Goal: Task Accomplishment & Management: Use online tool/utility

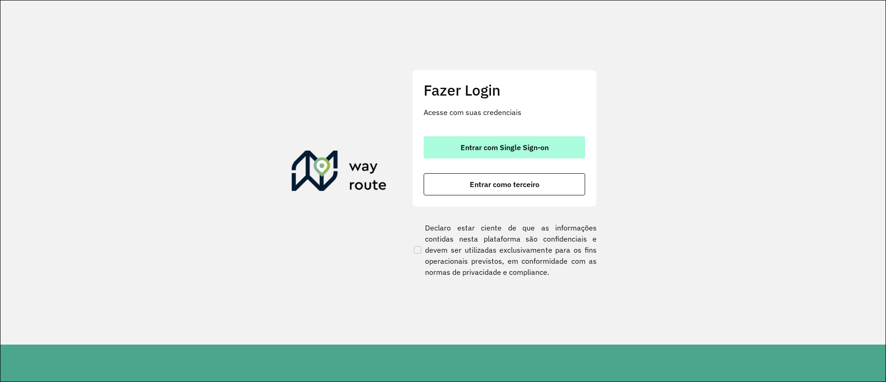
click at [471, 141] on button "Entrar com Single Sign-on" at bounding box center [504, 147] width 161 height 22
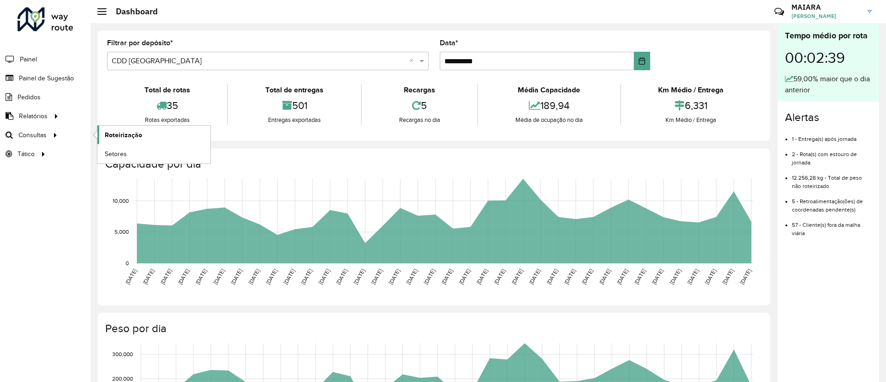
click at [107, 131] on span "Roteirização" at bounding box center [123, 135] width 37 height 10
click at [34, 75] on span "Painel de Sugestão" at bounding box center [48, 78] width 58 height 10
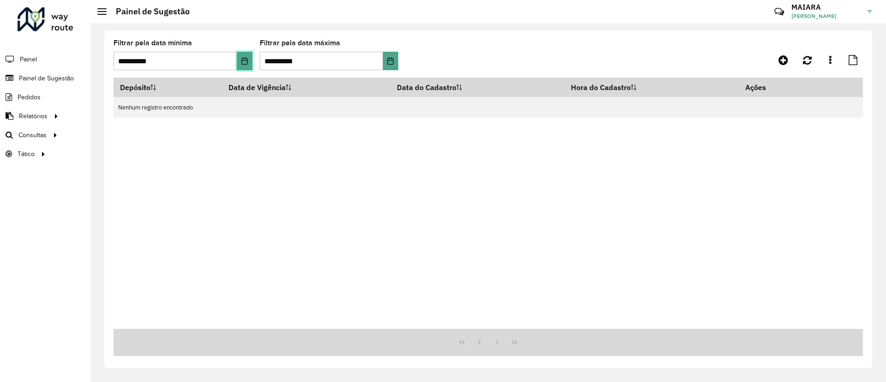
click at [244, 58] on icon "Choose Date" at bounding box center [244, 60] width 7 height 7
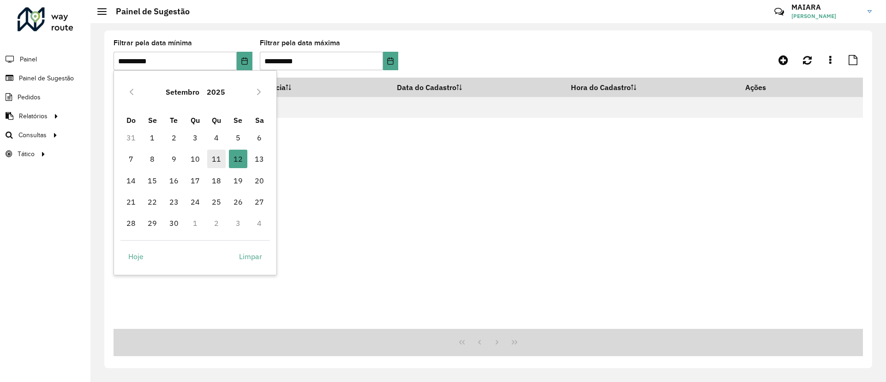
click at [215, 157] on span "11" at bounding box center [216, 158] width 18 height 18
type input "**********"
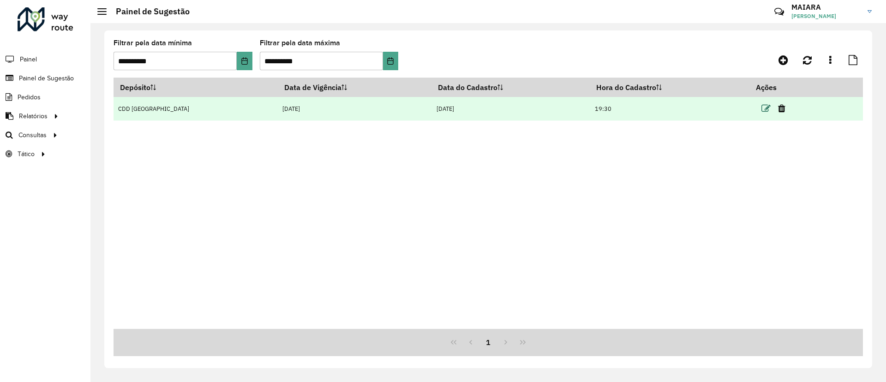
click at [587, 104] on icon at bounding box center [765, 108] width 9 height 9
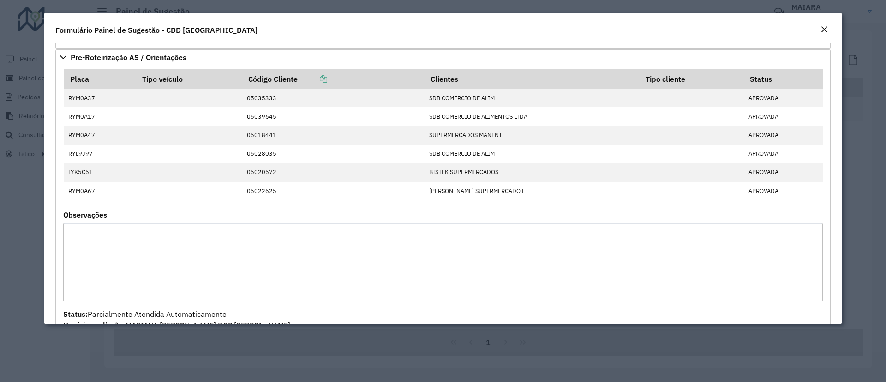
scroll to position [795, 0]
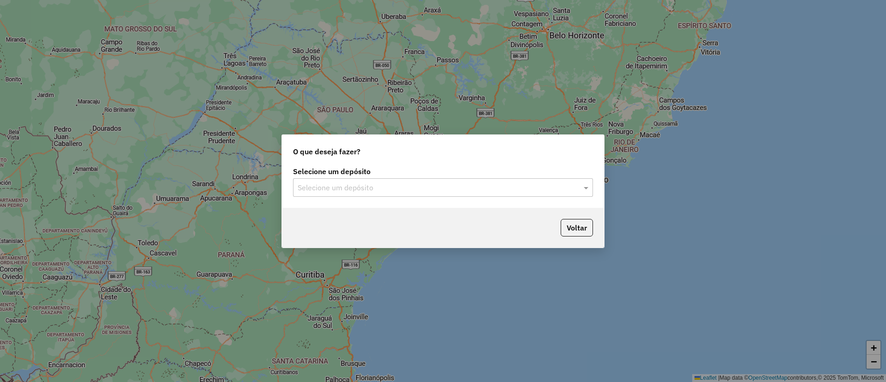
click at [422, 189] on input "text" at bounding box center [434, 187] width 272 height 11
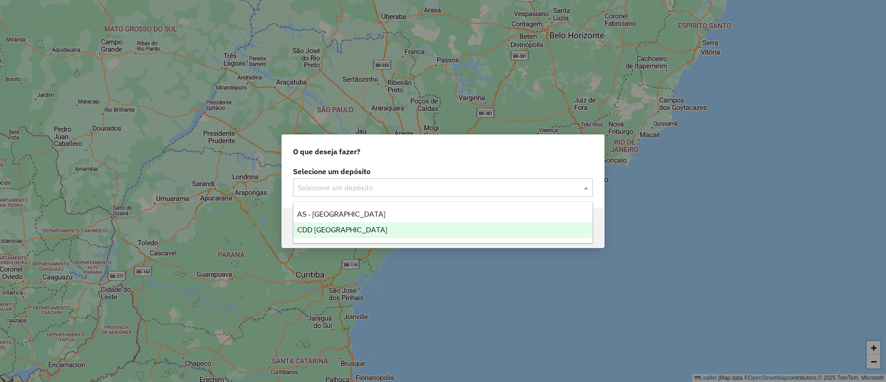
click at [392, 230] on div "CDD [GEOGRAPHIC_DATA]" at bounding box center [442, 230] width 299 height 16
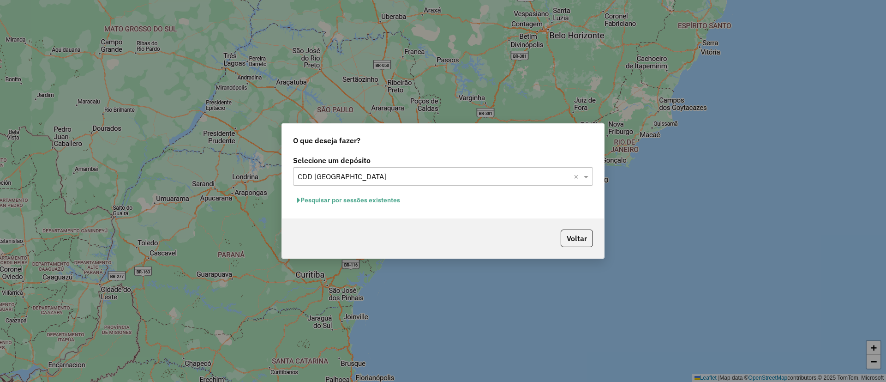
click at [364, 203] on button "Pesquisar por sessões existentes" at bounding box center [348, 200] width 111 height 14
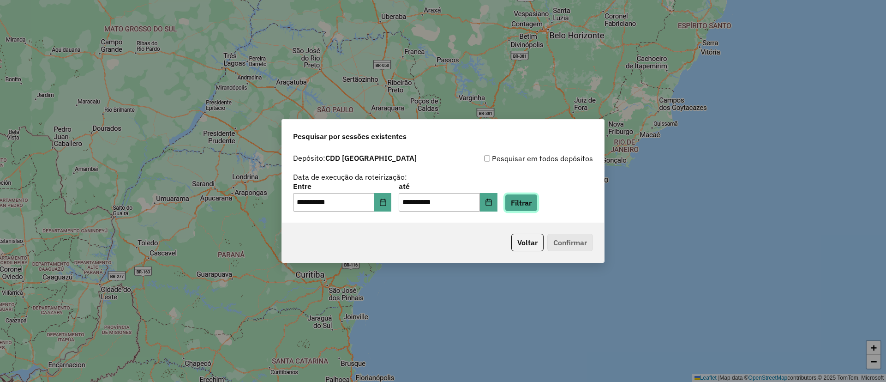
click at [537, 206] on button "Filtrar" at bounding box center [521, 203] width 33 height 18
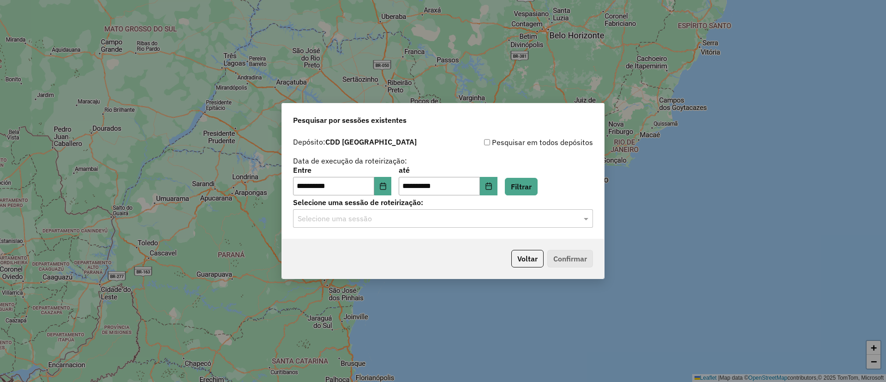
click at [461, 219] on input "text" at bounding box center [434, 218] width 272 height 11
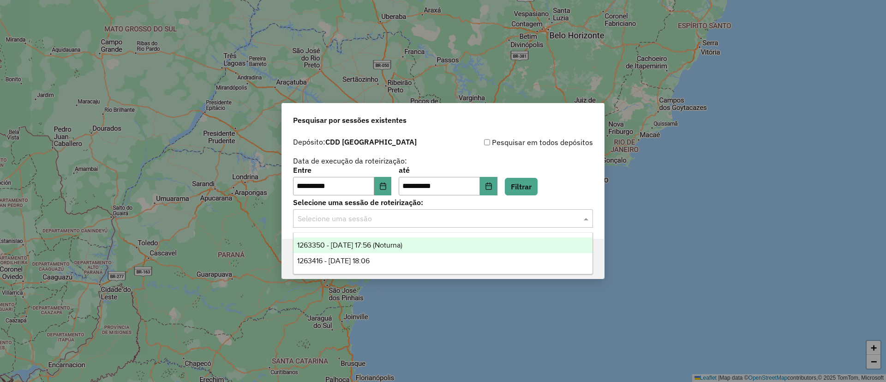
click at [379, 245] on span "1263350 - 11/09/2025 17:56 (Noturna)" at bounding box center [349, 245] width 105 height 8
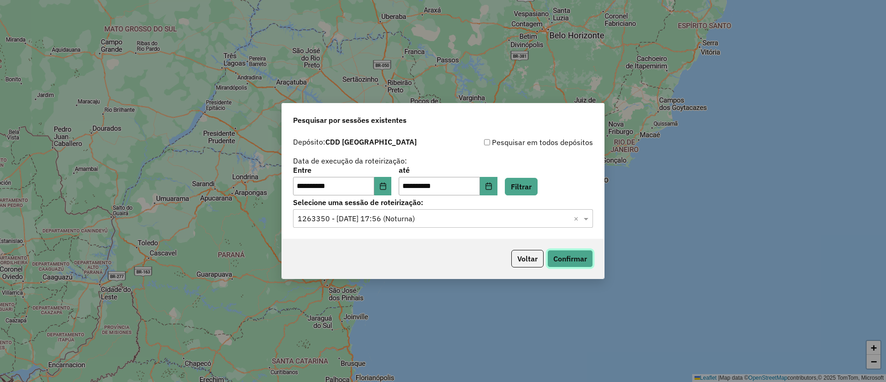
click at [554, 252] on button "Confirmar" at bounding box center [570, 259] width 46 height 18
click at [377, 212] on div "Selecione uma sessão × 1263350 - 11/09/2025 17:56 (Noturna) ×" at bounding box center [443, 218] width 300 height 18
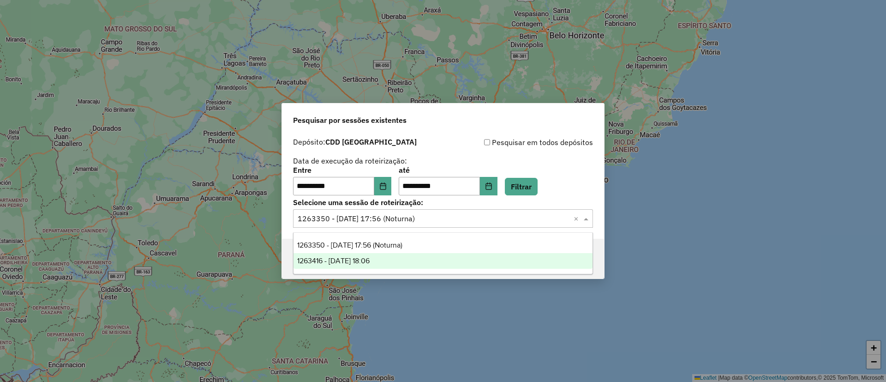
click at [403, 257] on div "1263416 - 11/09/2025 18:06" at bounding box center [442, 261] width 299 height 16
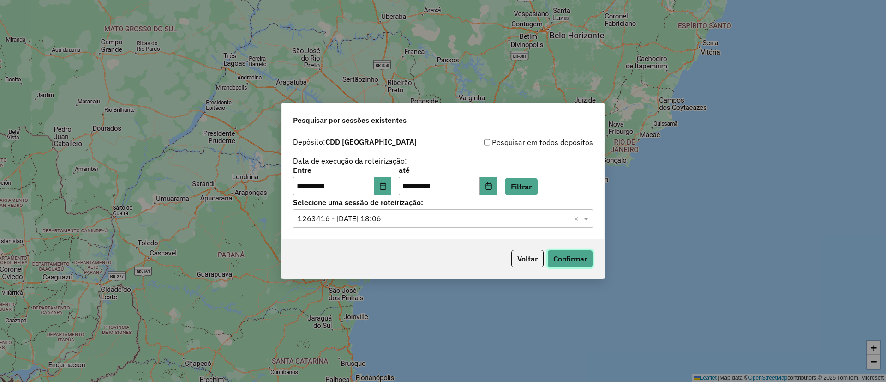
click at [560, 257] on button "Confirmar" at bounding box center [570, 259] width 46 height 18
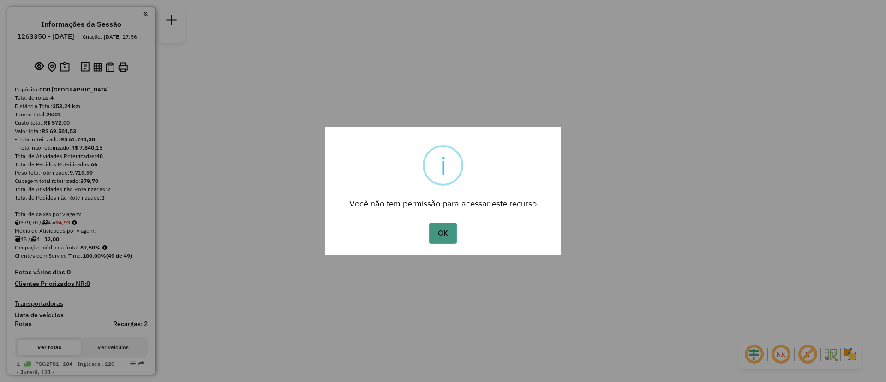
click at [440, 236] on button "OK" at bounding box center [442, 232] width 27 height 21
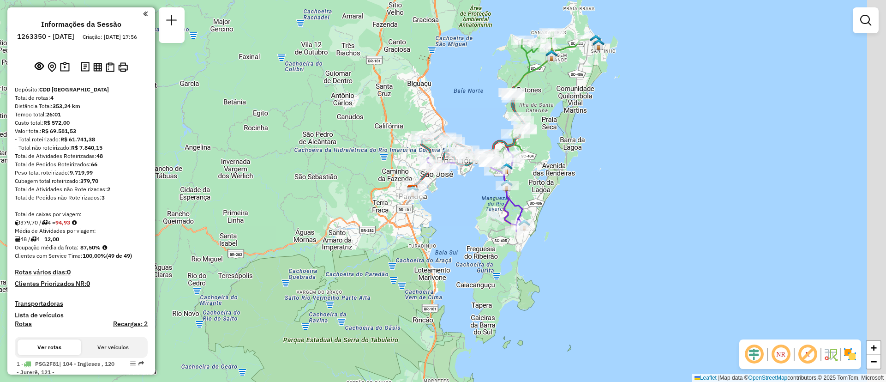
drag, startPoint x: 501, startPoint y: 173, endPoint x: 458, endPoint y: 254, distance: 91.2
click at [458, 254] on div "Janela de atendimento Grade de atendimento Capacidade Transportadoras Veículos …" at bounding box center [443, 191] width 886 height 382
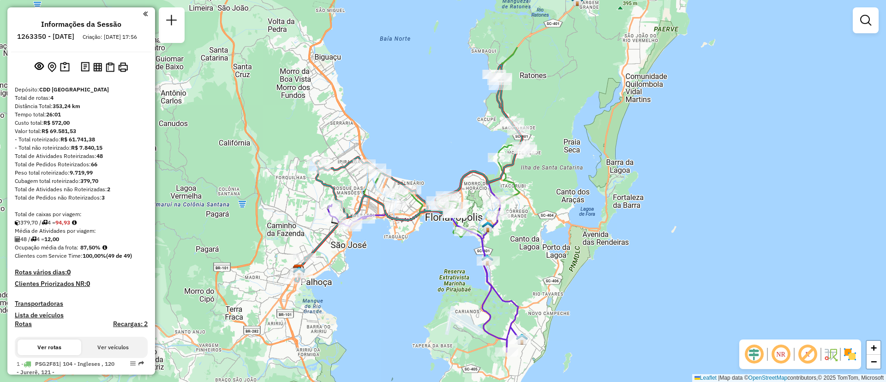
drag, startPoint x: 595, startPoint y: 192, endPoint x: 571, endPoint y: 250, distance: 62.6
click at [571, 250] on div "Janela de atendimento Grade de atendimento Capacidade Transportadoras Veículos …" at bounding box center [443, 191] width 886 height 382
click at [781, 363] on em at bounding box center [781, 354] width 22 height 22
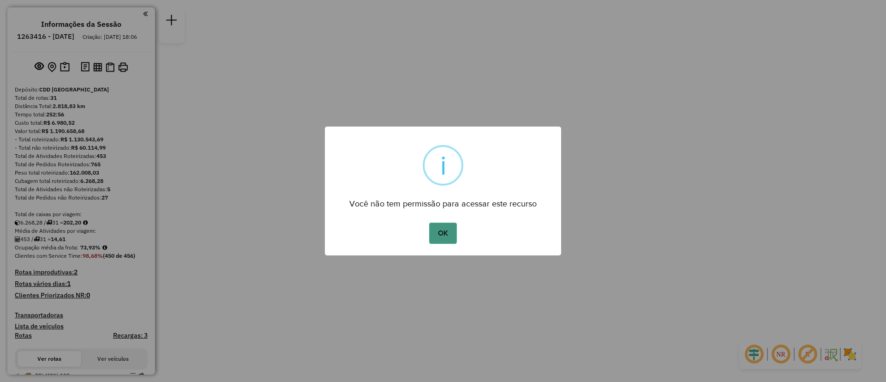
click at [442, 235] on button "OK" at bounding box center [442, 232] width 27 height 21
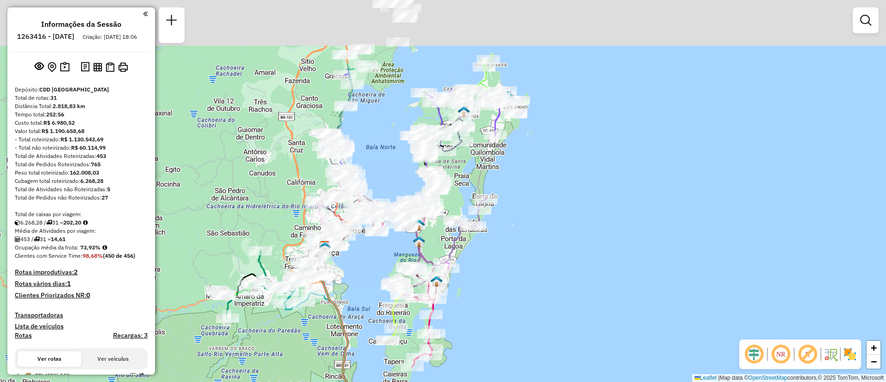
drag, startPoint x: 526, startPoint y: 172, endPoint x: 555, endPoint y: 43, distance: 132.0
click at [555, 43] on div "Janela de atendimento Grade de atendimento Capacidade Transportadoras Veículos …" at bounding box center [443, 191] width 886 height 382
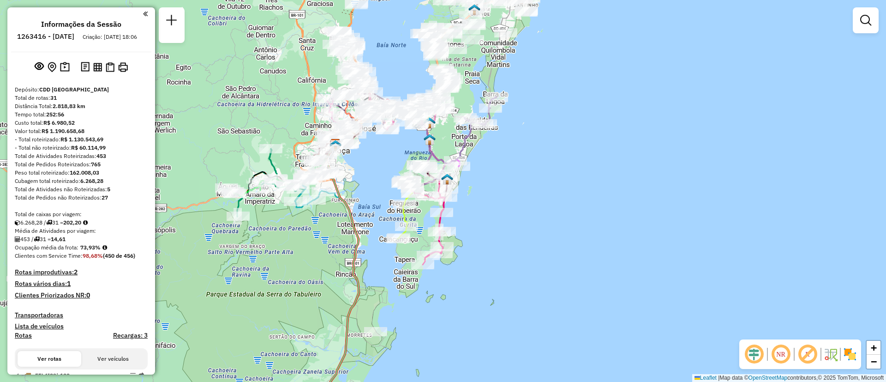
drag, startPoint x: 555, startPoint y: 113, endPoint x: 537, endPoint y: 293, distance: 181.4
click at [537, 307] on div "Janela de atendimento Grade de atendimento Capacidade Transportadoras Veículos …" at bounding box center [443, 191] width 886 height 382
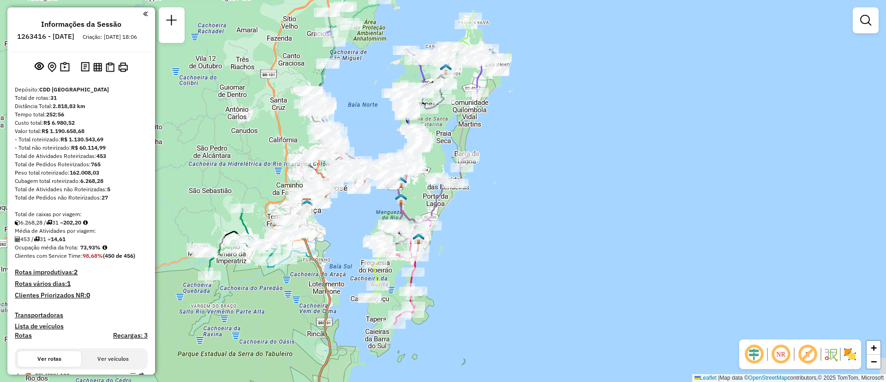
drag, startPoint x: 542, startPoint y: 225, endPoint x: 517, endPoint y: 222, distance: 25.1
click at [517, 222] on div "Janela de atendimento Grade de atendimento Capacidade Transportadoras Veículos …" at bounding box center [443, 191] width 886 height 382
select select "**********"
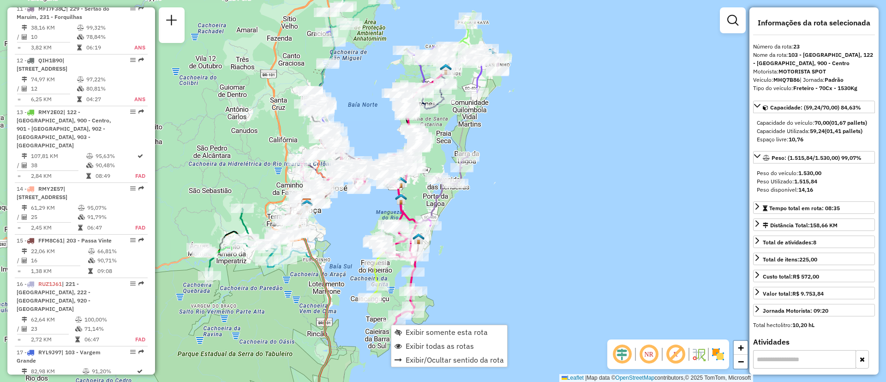
scroll to position [1542, 0]
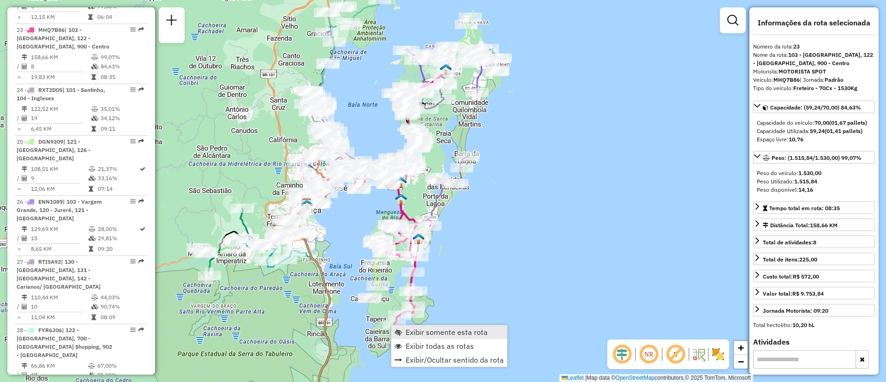
click at [439, 335] on span "Exibir somente esta rota" at bounding box center [447, 331] width 82 height 7
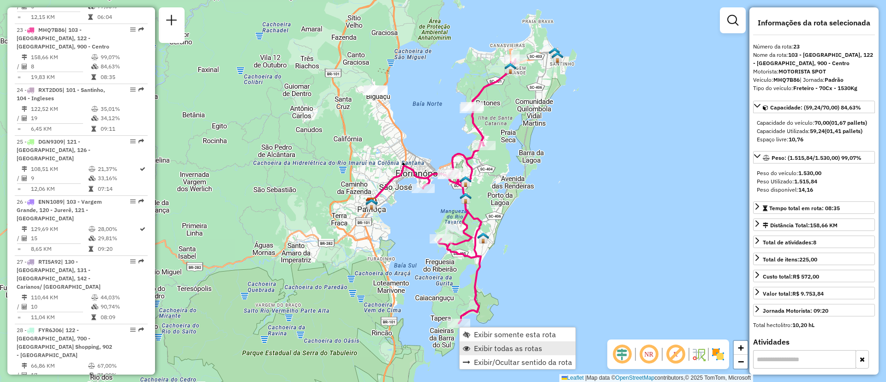
click at [485, 353] on link "Exibir todas as rotas" at bounding box center [518, 348] width 116 height 14
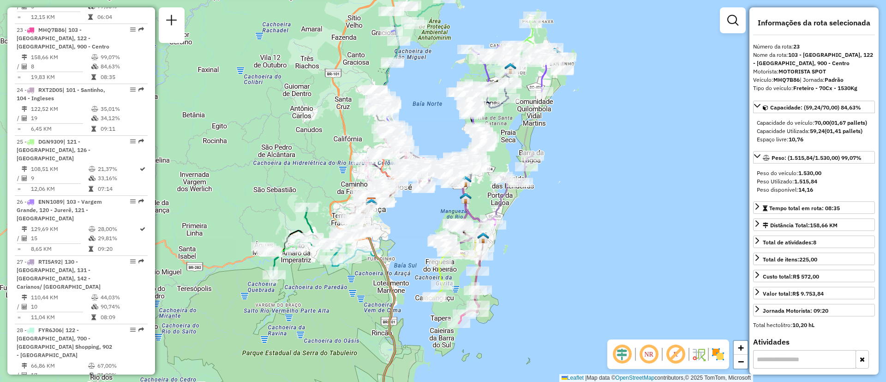
scroll to position [435, 0]
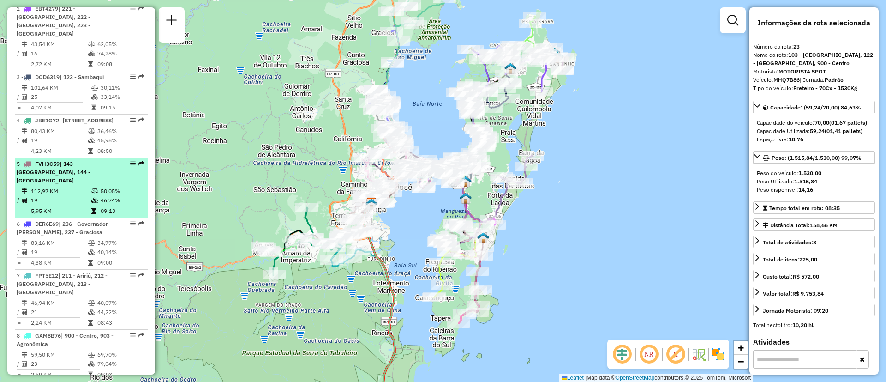
click at [75, 194] on td "112,97 KM" at bounding box center [60, 190] width 60 height 9
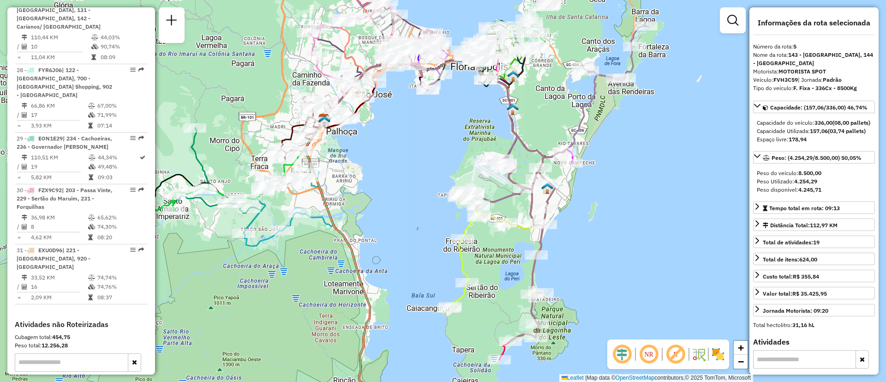
scroll to position [1805, 0]
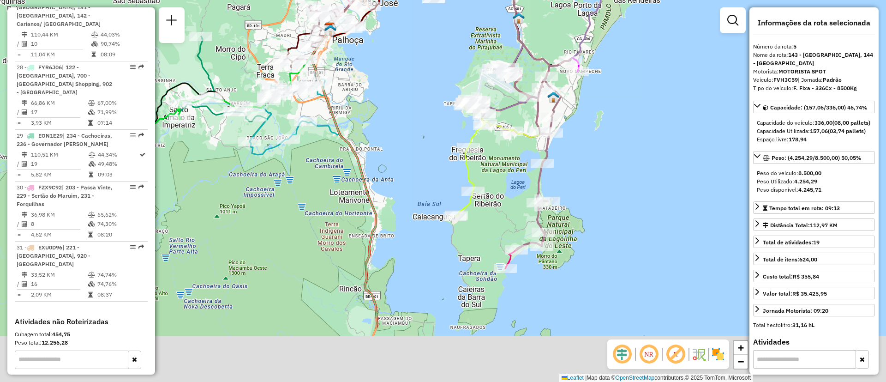
drag, startPoint x: 401, startPoint y: 253, endPoint x: 407, endPoint y: 213, distance: 41.1
click at [407, 193] on div "Janela de atendimento Grade de atendimento Capacidade Transportadoras Veículos …" at bounding box center [443, 191] width 886 height 382
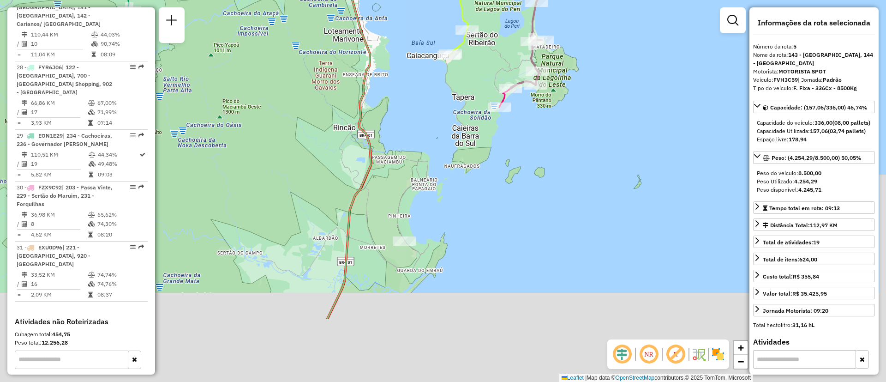
drag, startPoint x: 412, startPoint y: 269, endPoint x: 401, endPoint y: 167, distance: 102.2
click at [401, 167] on div "Janela de atendimento Grade de atendimento Capacidade Transportadoras Veículos …" at bounding box center [443, 191] width 886 height 382
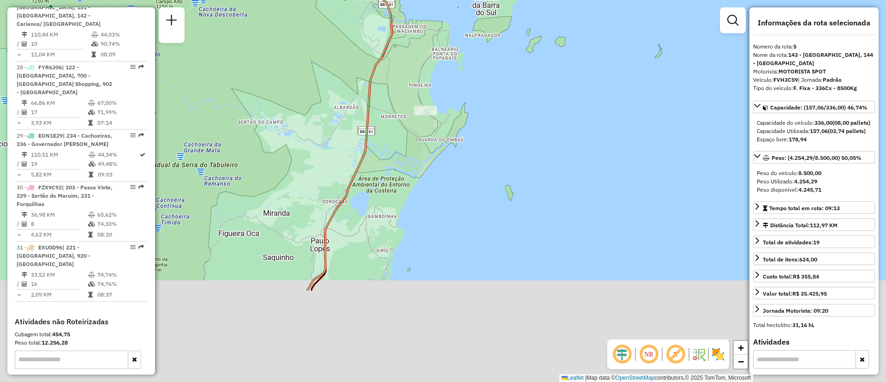
drag, startPoint x: 425, startPoint y: 167, endPoint x: 428, endPoint y: 148, distance: 19.1
click at [428, 148] on div "Janela de atendimento Grade de atendimento Capacidade Transportadoras Veículos …" at bounding box center [443, 191] width 886 height 382
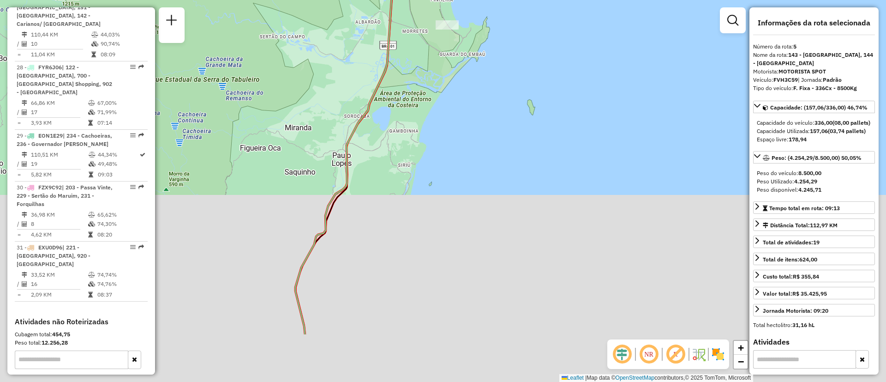
drag, startPoint x: 433, startPoint y: 197, endPoint x: 438, endPoint y: 193, distance: 7.2
click at [441, 176] on div "Janela de atendimento Grade de atendimento Capacidade Transportadoras Veículos …" at bounding box center [443, 191] width 886 height 382
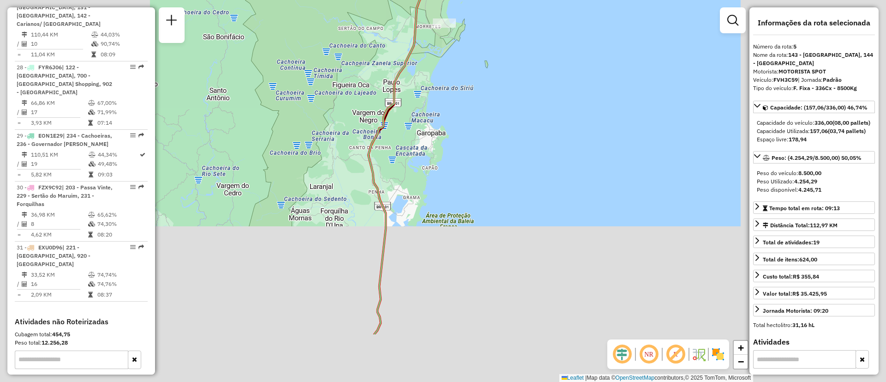
drag, startPoint x: 425, startPoint y: 208, endPoint x: 424, endPoint y: 195, distance: 12.5
click at [424, 195] on div "Janela de atendimento Grade de atendimento Capacidade Transportadoras Veículos …" at bounding box center [443, 191] width 886 height 382
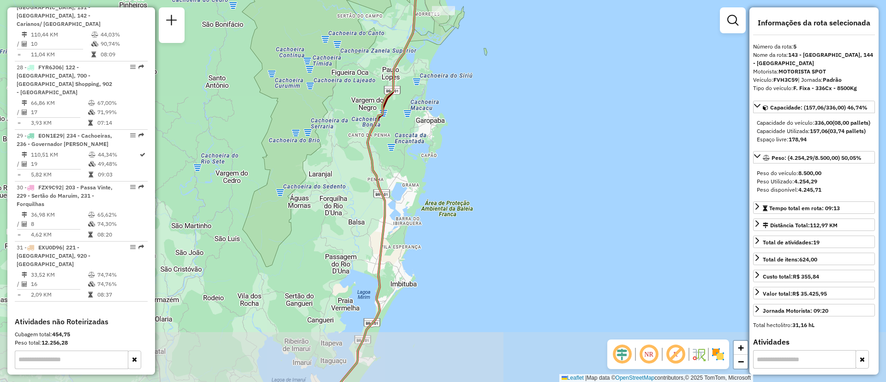
drag, startPoint x: 419, startPoint y: 286, endPoint x: 455, endPoint y: 161, distance: 129.4
click at [455, 149] on div "Janela de atendimento Grade de atendimento Capacidade Transportadoras Veículos …" at bounding box center [443, 191] width 886 height 382
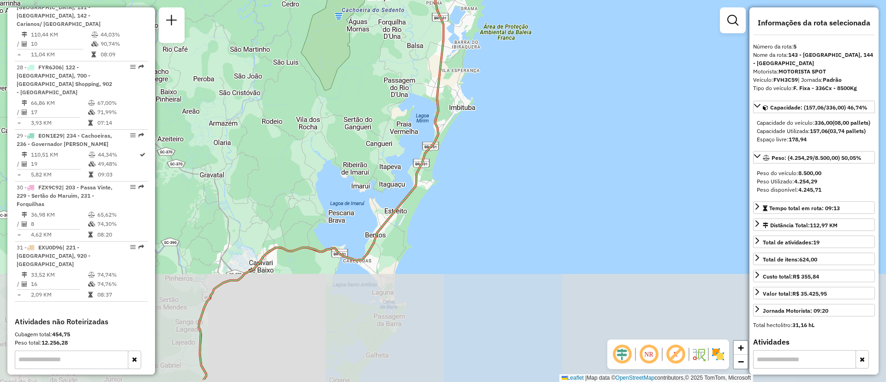
drag, startPoint x: 427, startPoint y: 270, endPoint x: 502, endPoint y: 174, distance: 121.6
click at [502, 174] on div "Janela de atendimento Grade de atendimento Capacidade Transportadoras Veículos …" at bounding box center [443, 191] width 886 height 382
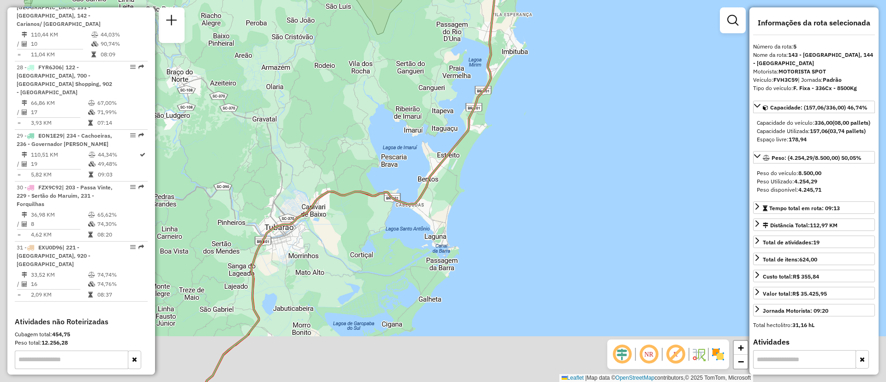
drag, startPoint x: 401, startPoint y: 281, endPoint x: 480, endPoint y: 197, distance: 114.6
click at [480, 197] on div "Janela de atendimento Grade de atendimento Capacidade Transportadoras Veículos …" at bounding box center [443, 191] width 886 height 382
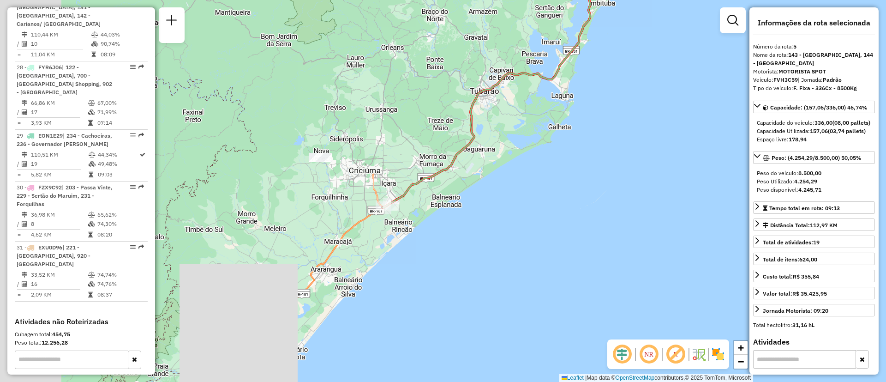
drag, startPoint x: 366, startPoint y: 290, endPoint x: 434, endPoint y: 204, distance: 109.1
click at [434, 204] on div "Janela de atendimento Grade de atendimento Capacidade Transportadoras Veículos …" at bounding box center [443, 191] width 886 height 382
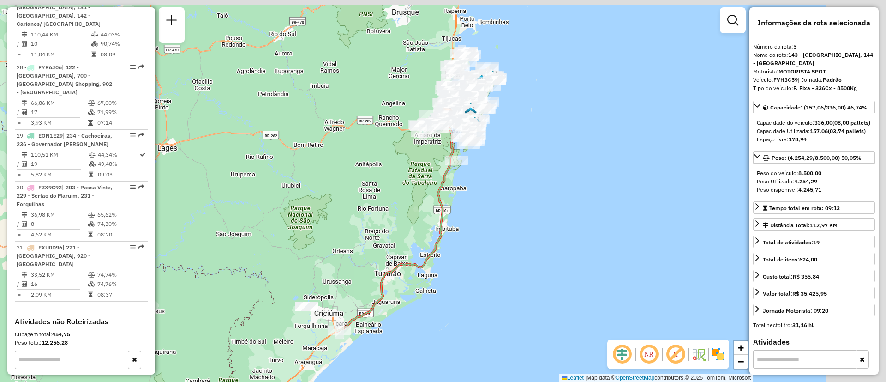
drag, startPoint x: 507, startPoint y: 180, endPoint x: 417, endPoint y: 294, distance: 145.9
click at [417, 294] on div "Janela de atendimento Grade de atendimento Capacidade Transportadoras Veículos …" at bounding box center [443, 191] width 886 height 382
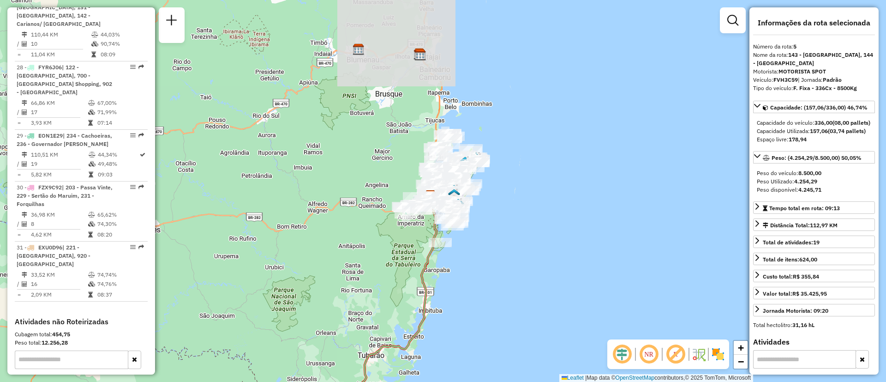
drag, startPoint x: 454, startPoint y: 233, endPoint x: 442, endPoint y: 282, distance: 51.3
click at [442, 282] on div "Janela de atendimento Grade de atendimento Capacidade Transportadoras Veículos …" at bounding box center [443, 191] width 886 height 382
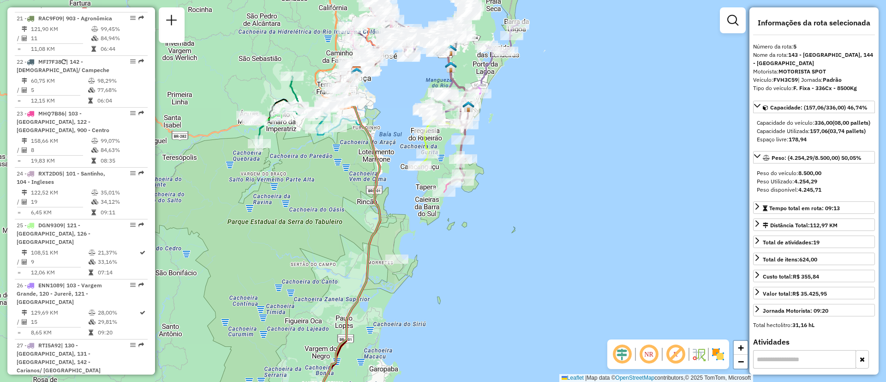
scroll to position [1389, 0]
